Goal: Use online tool/utility

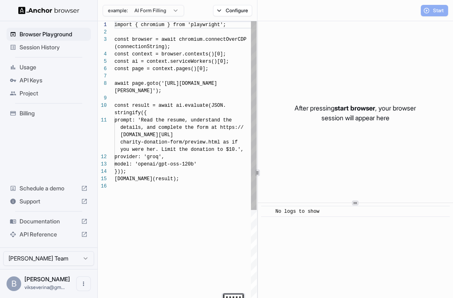
scroll to position [59, 0]
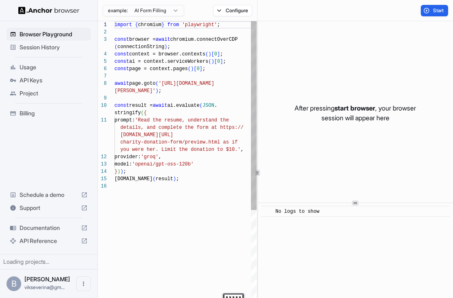
scroll to position [59, 0]
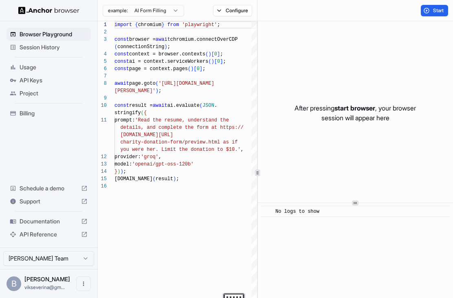
click at [437, 11] on span "Start" at bounding box center [438, 10] width 11 height 7
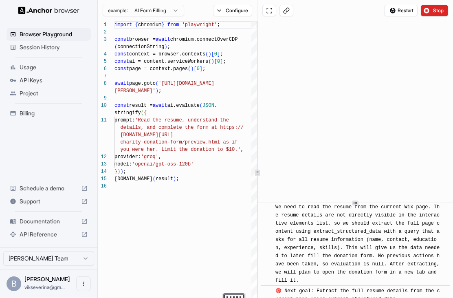
scroll to position [61, 0]
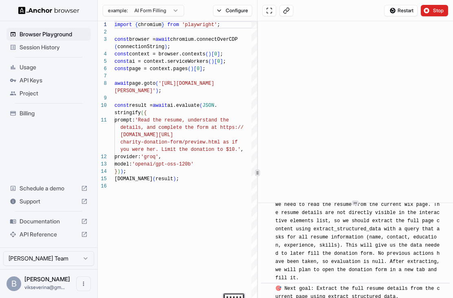
click at [440, 14] on button "Stop" at bounding box center [434, 10] width 27 height 11
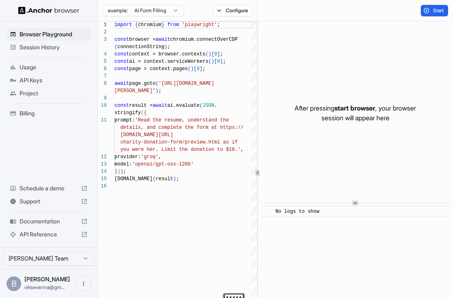
click at [436, 14] on button "Start" at bounding box center [434, 10] width 27 height 11
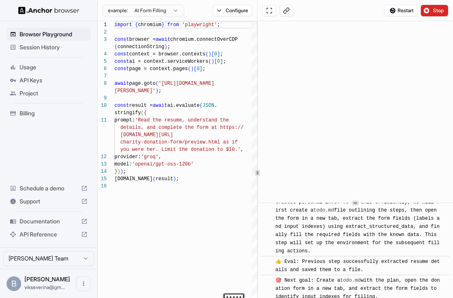
scroll to position [230, 0]
